Goal: Find contact information: Find contact information

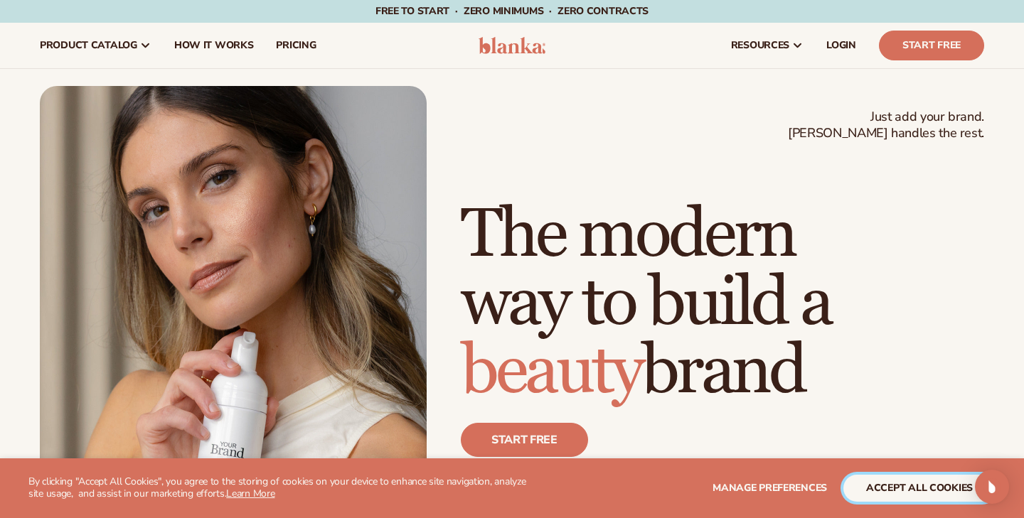
click at [928, 490] on button "accept all cookies" at bounding box center [919, 488] width 152 height 27
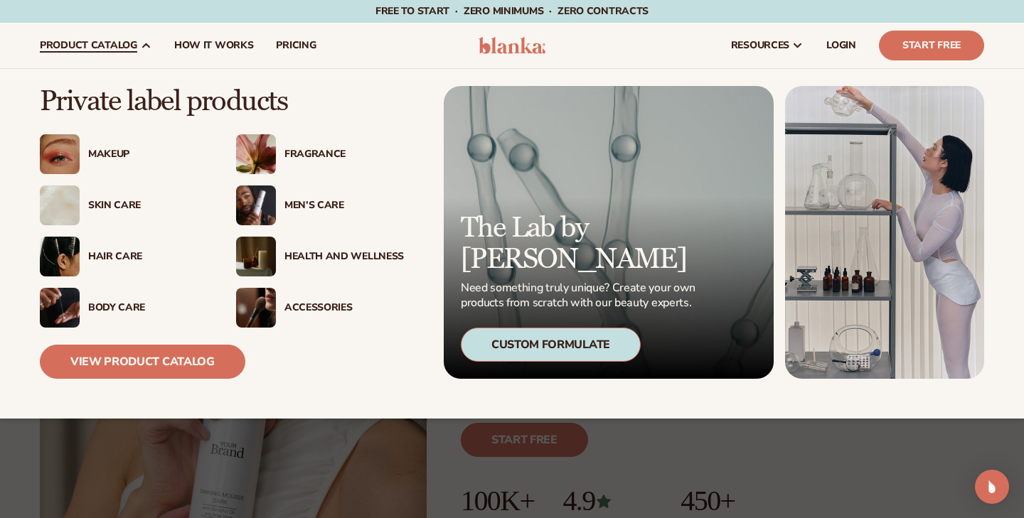
click at [114, 156] on div "Makeup" at bounding box center [147, 155] width 119 height 12
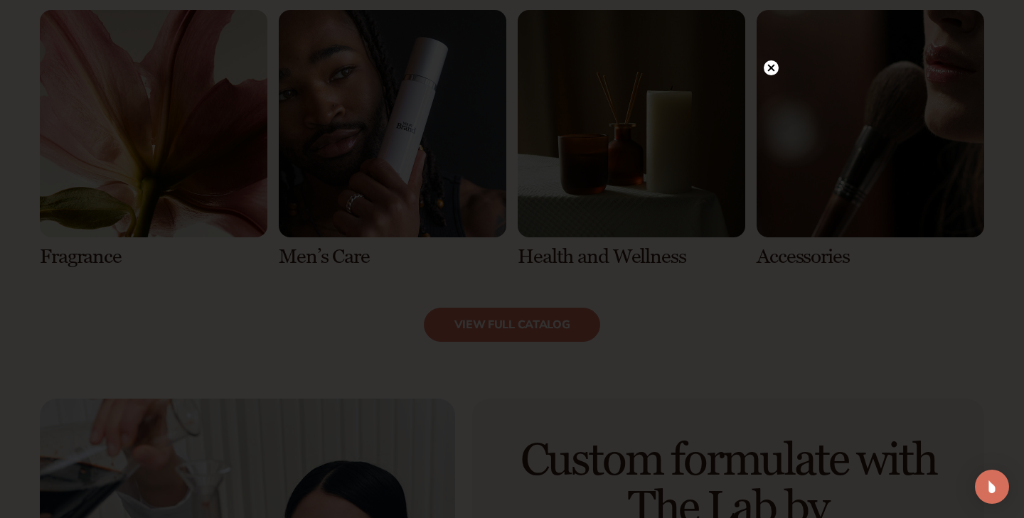
scroll to position [2104, 0]
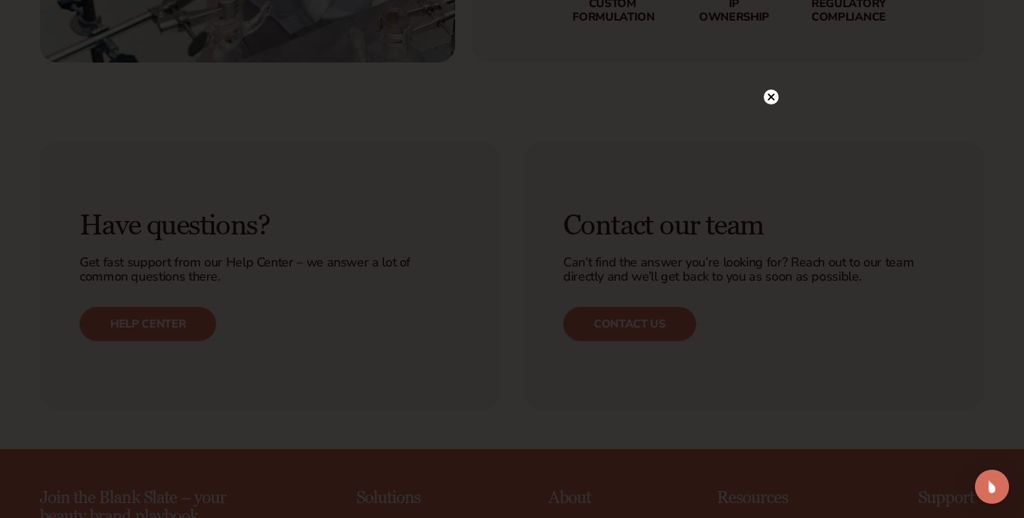
click at [771, 98] on icon at bounding box center [771, 97] width 7 height 7
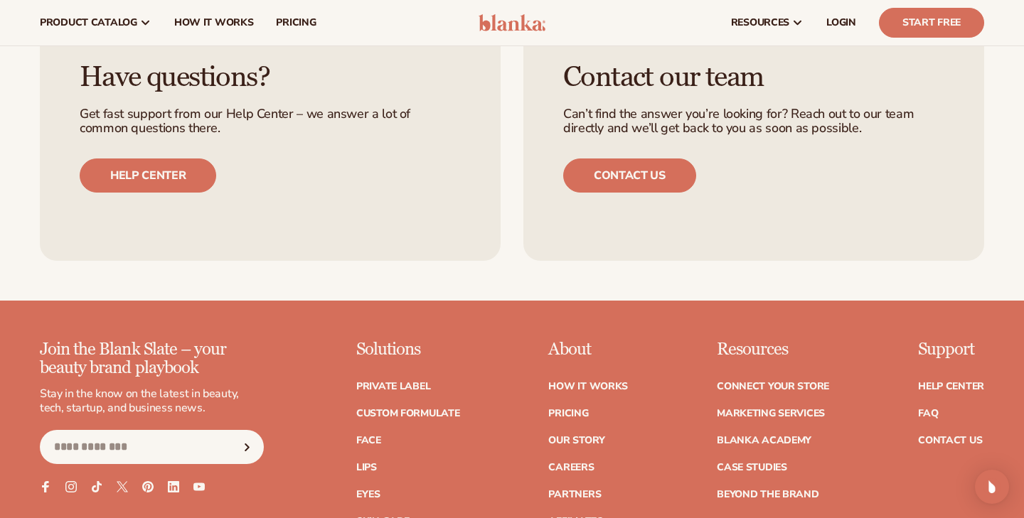
scroll to position [2251, 0]
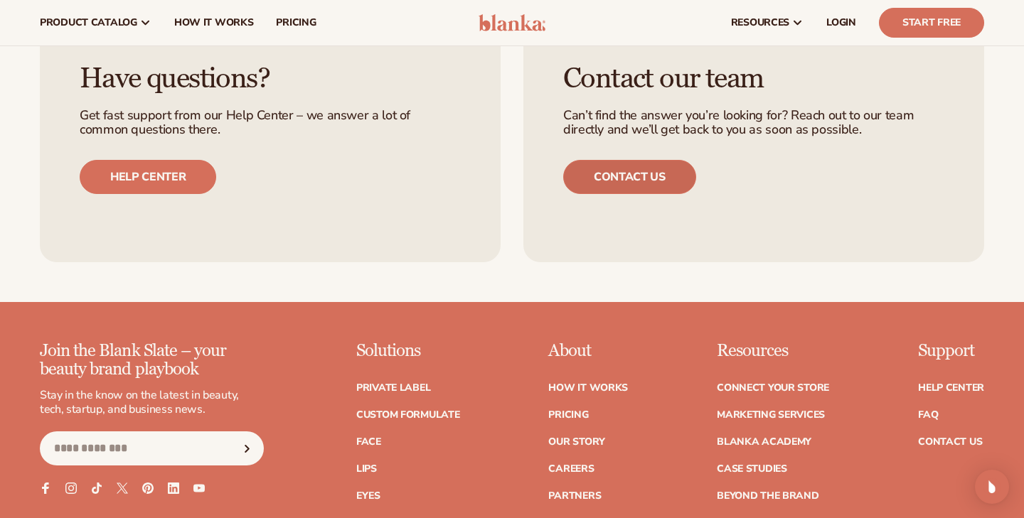
click at [636, 178] on link "Contact us" at bounding box center [629, 177] width 133 height 34
